Goal: Information Seeking & Learning: Find specific fact

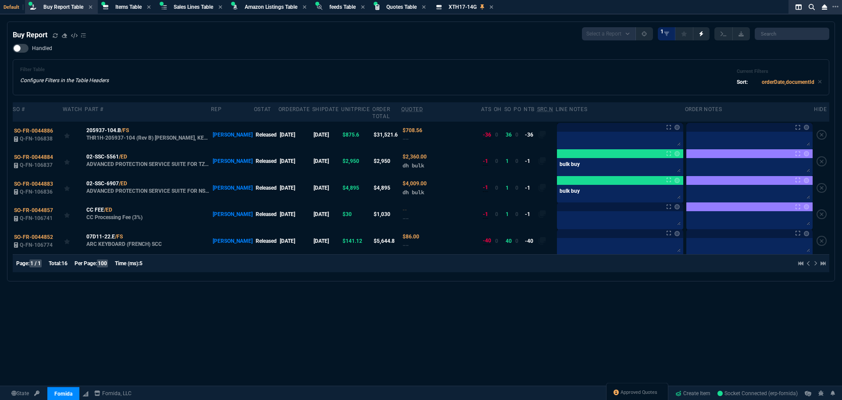
select select "8: NEPT"
click at [409, 58] on div "Handled Filter Table Configure Filters in the Table Headers Current Filters Sor…" at bounding box center [421, 69] width 817 height 51
click at [779, 35] on input "search" at bounding box center [792, 34] width 75 height 12
paste input "any chance u can add 1 of these pls: 02-SSC-6655"
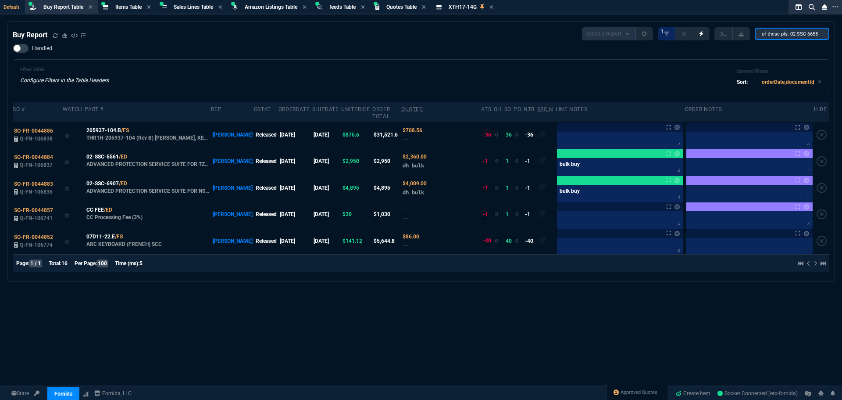
type input "ANY CHANCE U CAN ADD 1 OF THESE PLS: 02-SSC-6655"
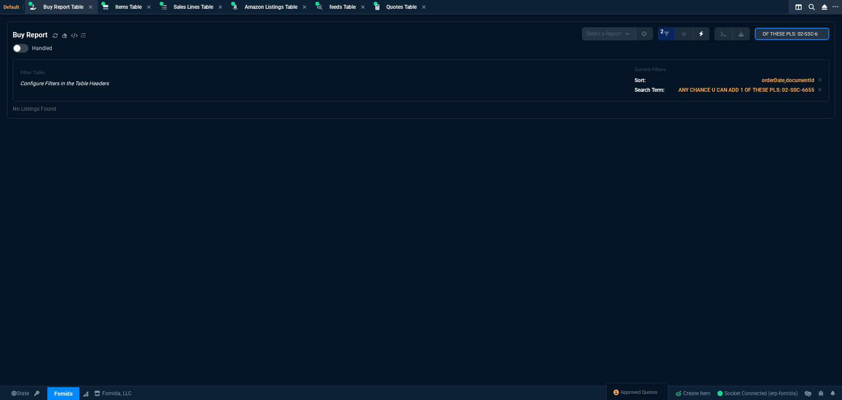
click at [818, 34] on input "ANY CHANCE U CAN ADD 1 OF THESE PLS: 02-SSC-6655" at bounding box center [792, 34] width 75 height 12
click at [814, 34] on input "ANY CHANCE U CAN ADD 1 OF THESE PLS: 02-SSC-6655" at bounding box center [792, 34] width 75 height 12
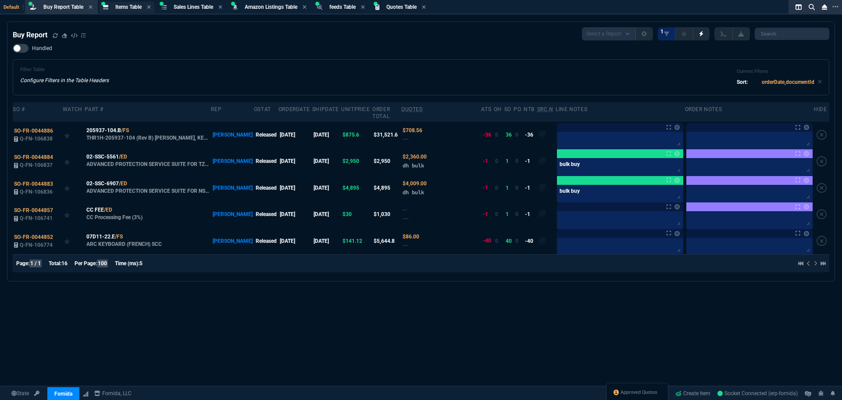
click at [121, 8] on span "Items Table" at bounding box center [128, 7] width 26 height 6
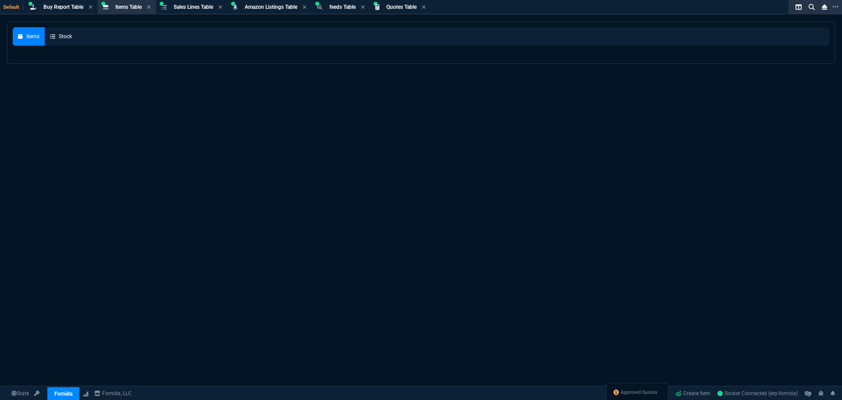
select select
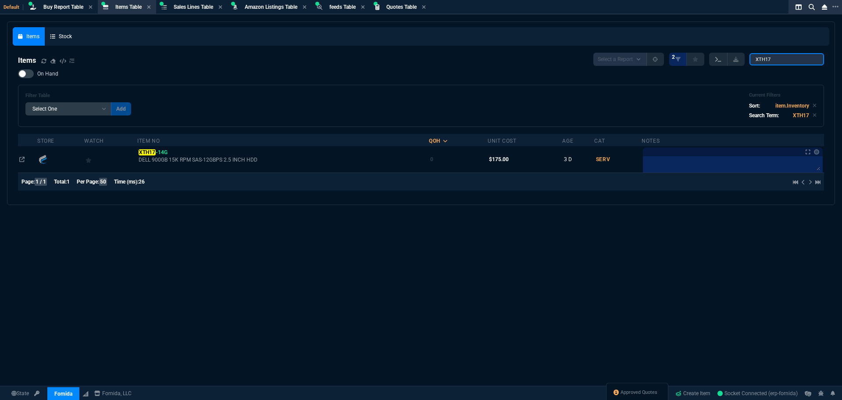
drag, startPoint x: 785, startPoint y: 58, endPoint x: 723, endPoint y: 56, distance: 61.4
click at [725, 56] on div "Select a Report NEW QUERY 2 XTH17" at bounding box center [708, 59] width 231 height 13
type input "02-SSC-6655"
